Goal: Information Seeking & Learning: Learn about a topic

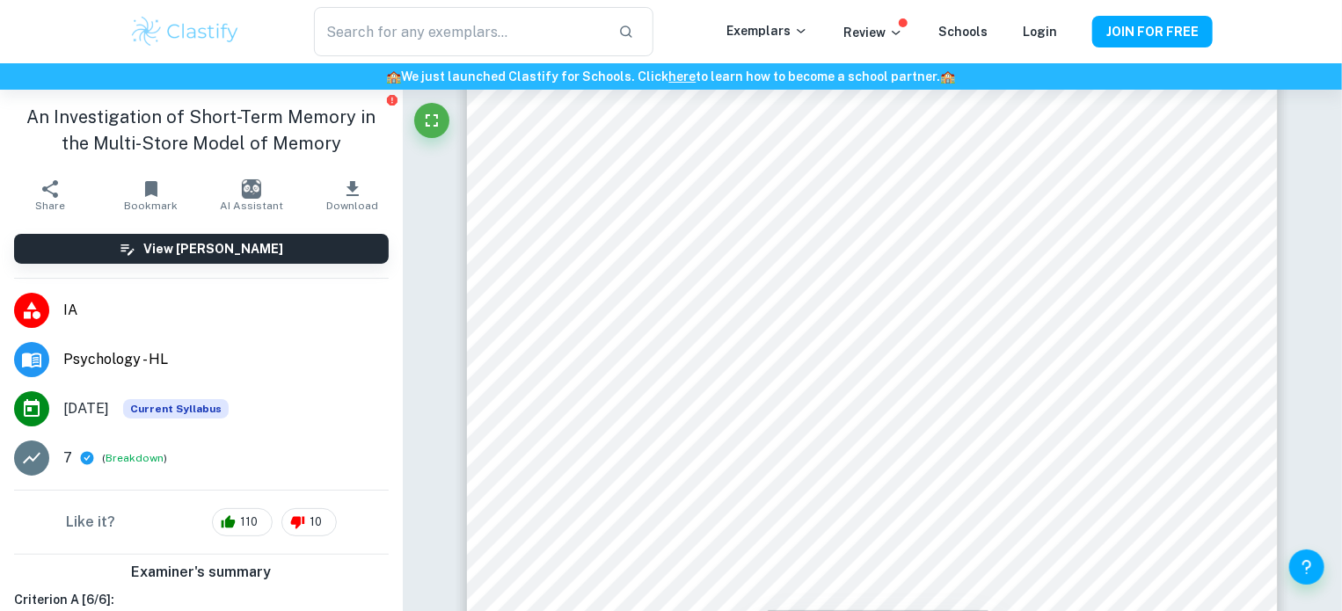
scroll to position [7877, 0]
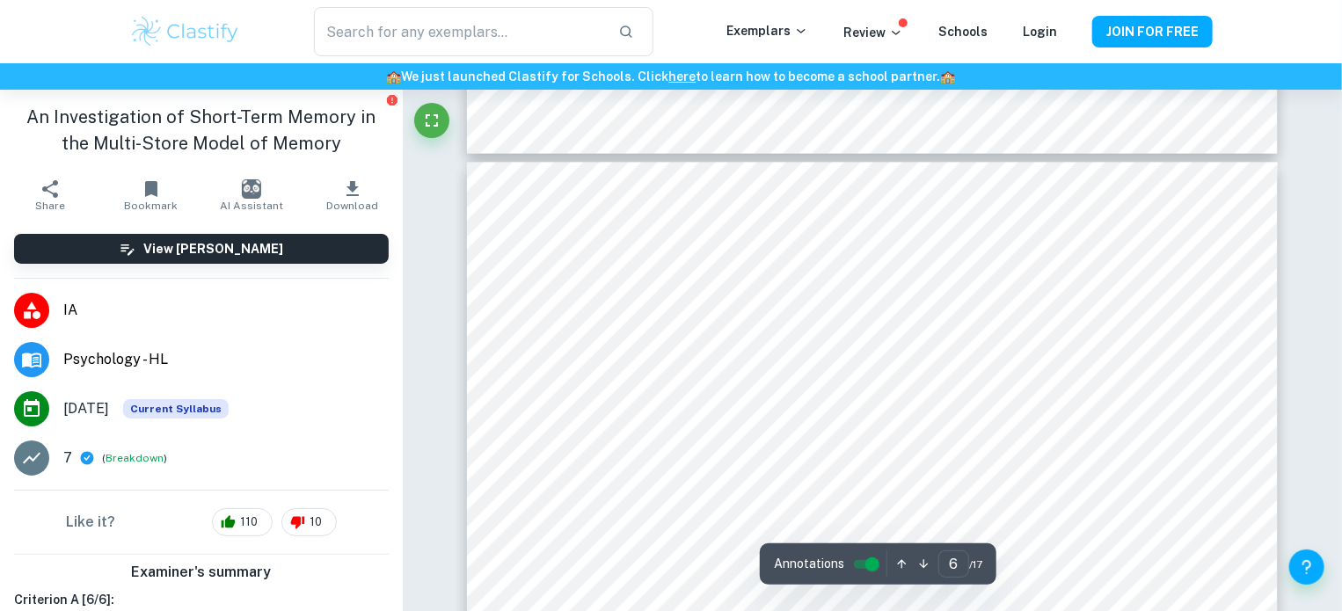
type input "5"
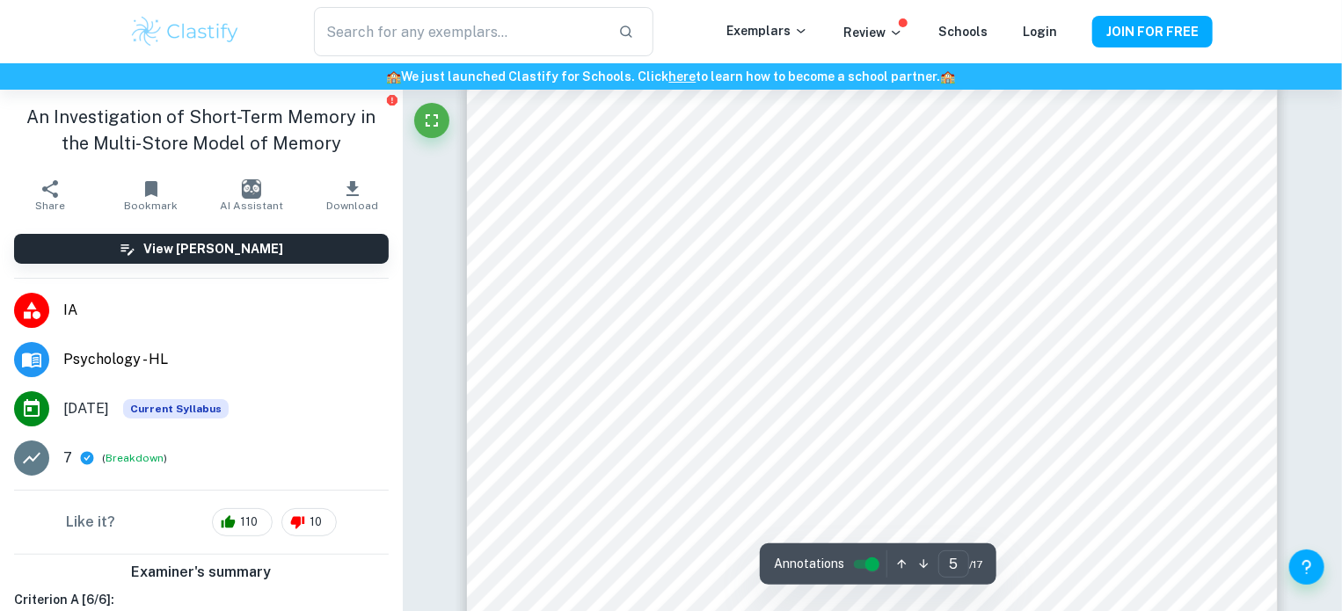
scroll to position [4519, 0]
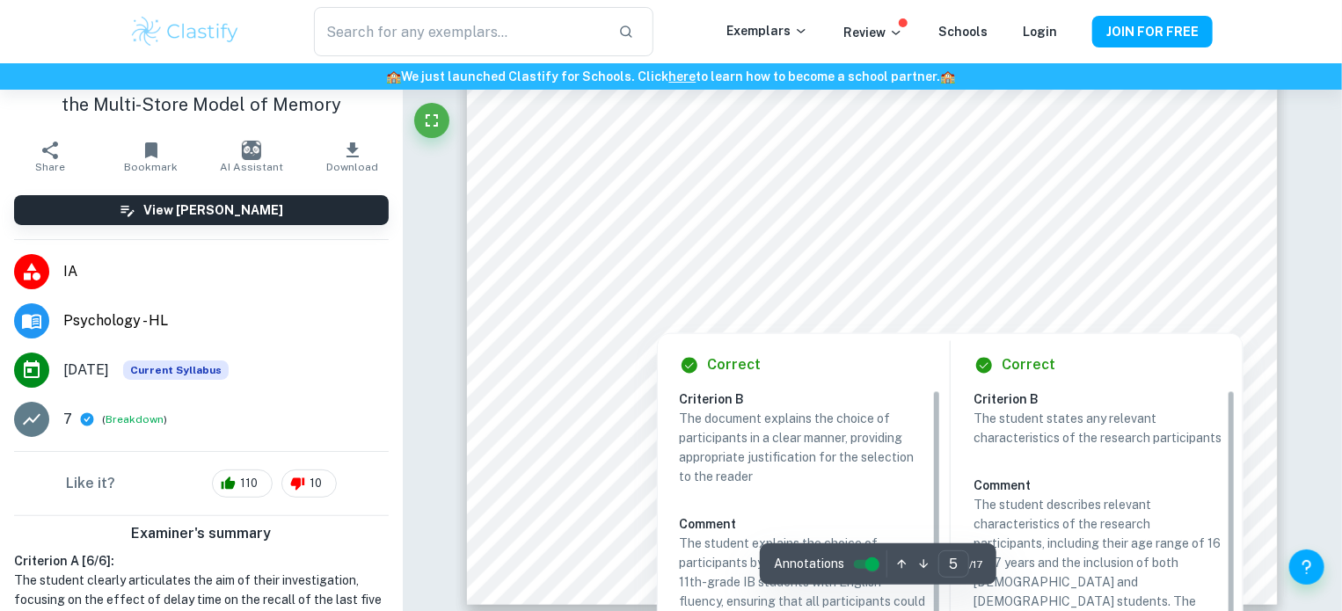
scroll to position [5048, 0]
